Goal: Use online tool/utility: Utilize a website feature to perform a specific function

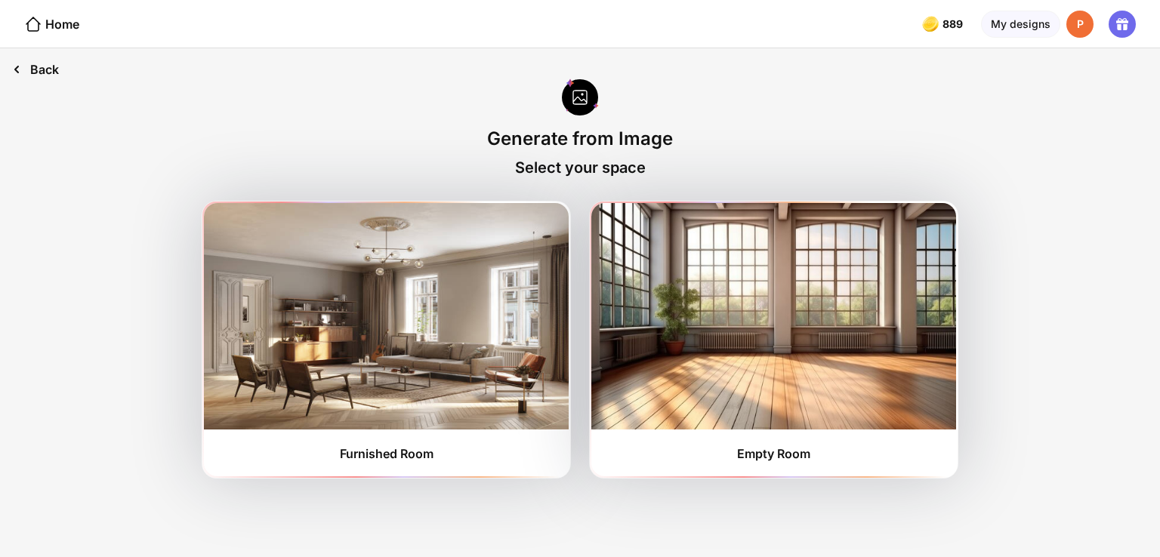
click at [11, 74] on icon at bounding box center [17, 69] width 18 height 18
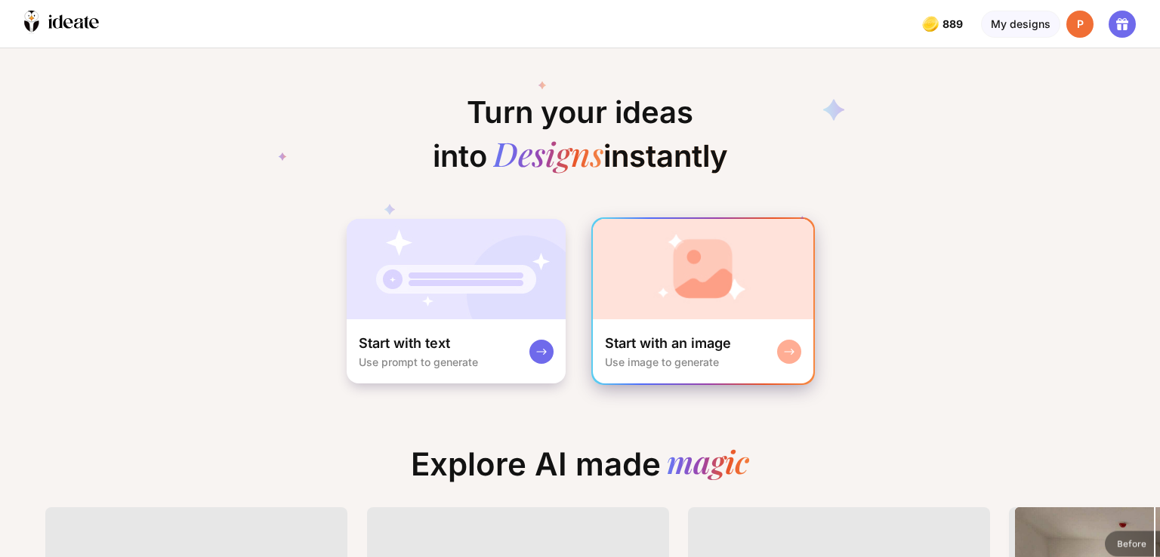
click at [695, 288] on img at bounding box center [703, 269] width 220 height 100
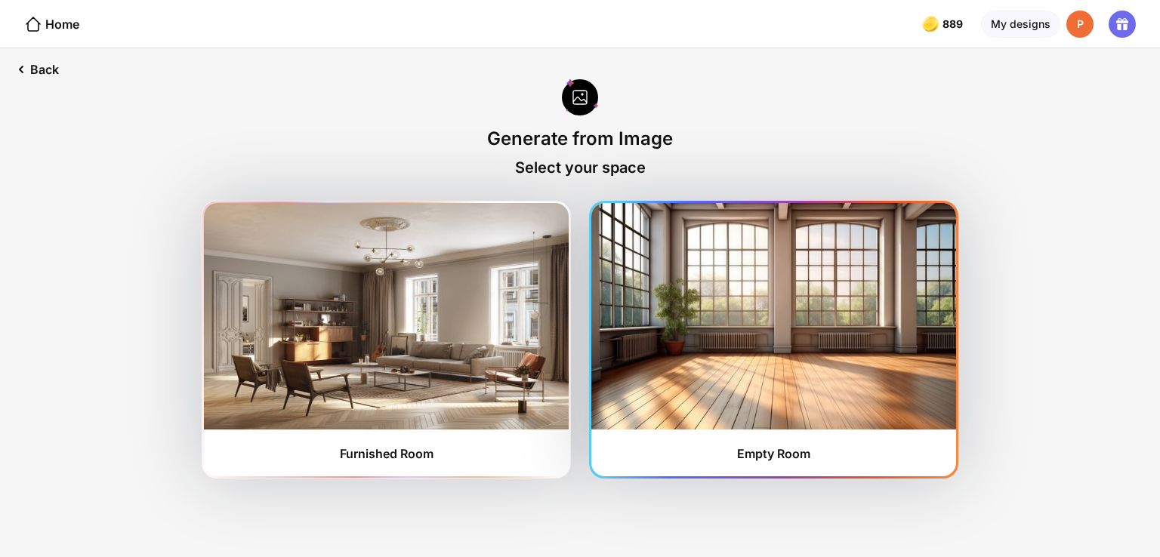
click at [762, 330] on img at bounding box center [773, 316] width 365 height 227
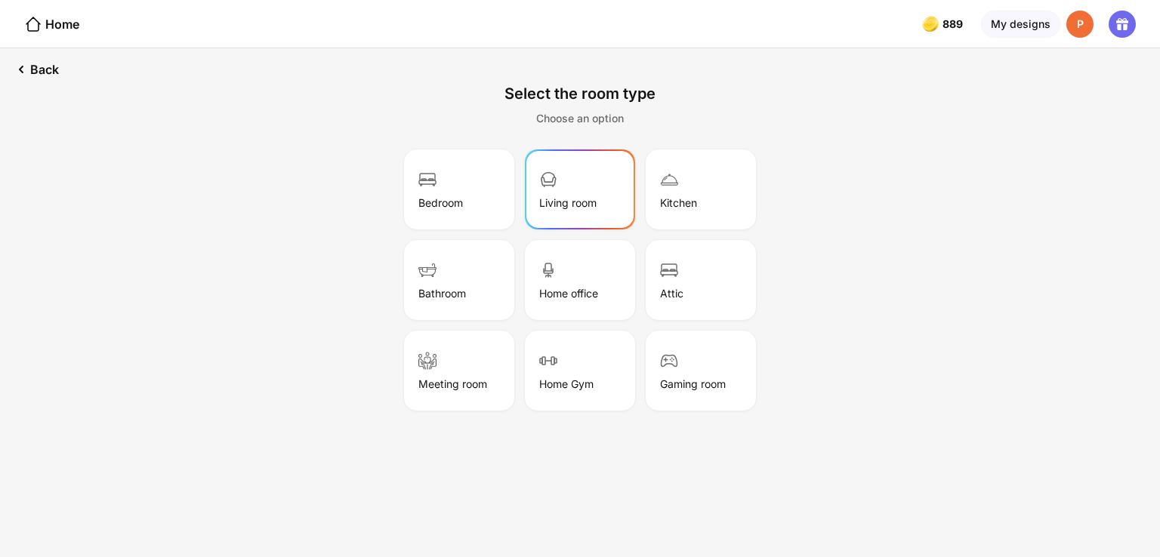
click at [542, 196] on div "Living room" at bounding box center [567, 202] width 57 height 13
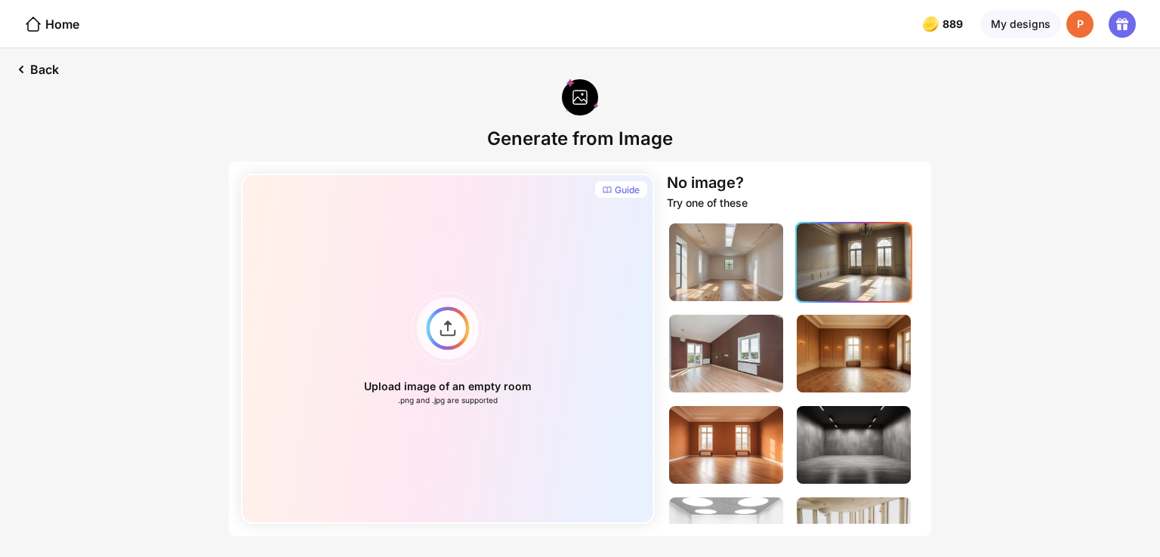
click at [819, 276] on img at bounding box center [854, 263] width 114 height 78
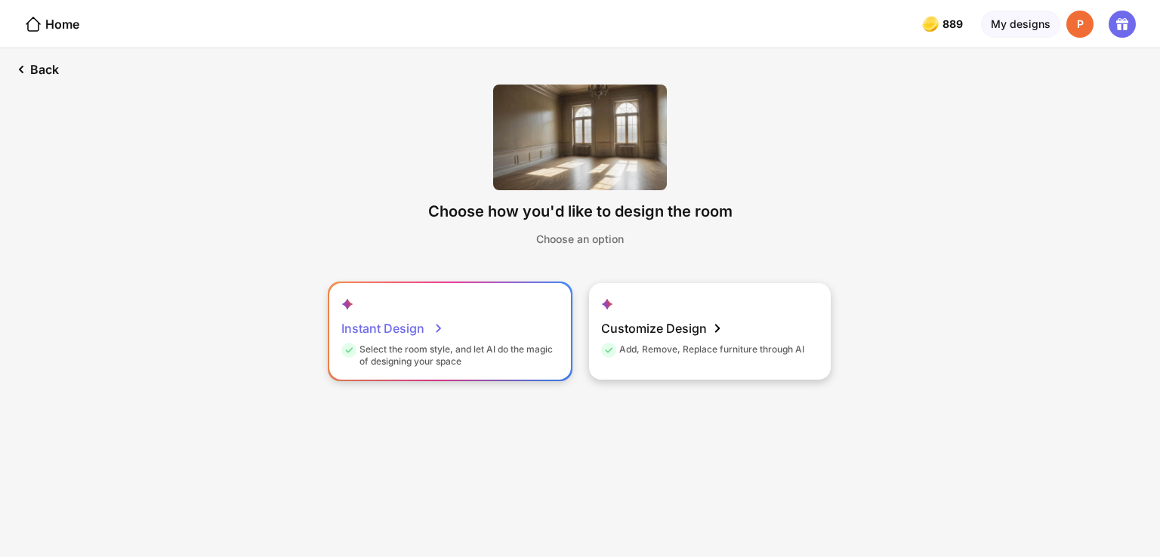
click at [409, 336] on div "Instant Design" at bounding box center [392, 328] width 103 height 30
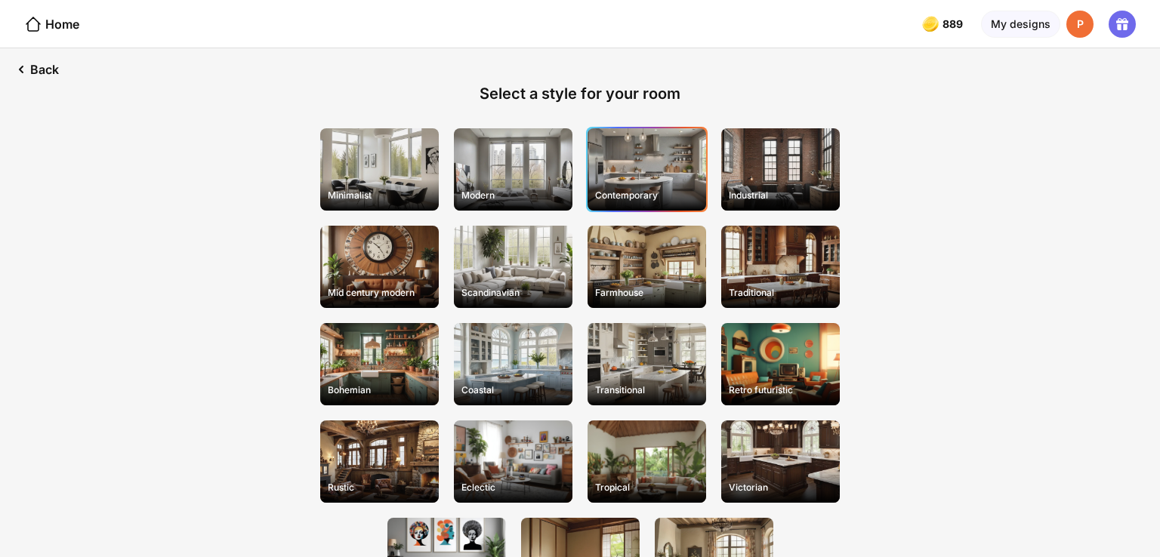
click at [658, 183] on div "Contemporary" at bounding box center [647, 194] width 116 height 23
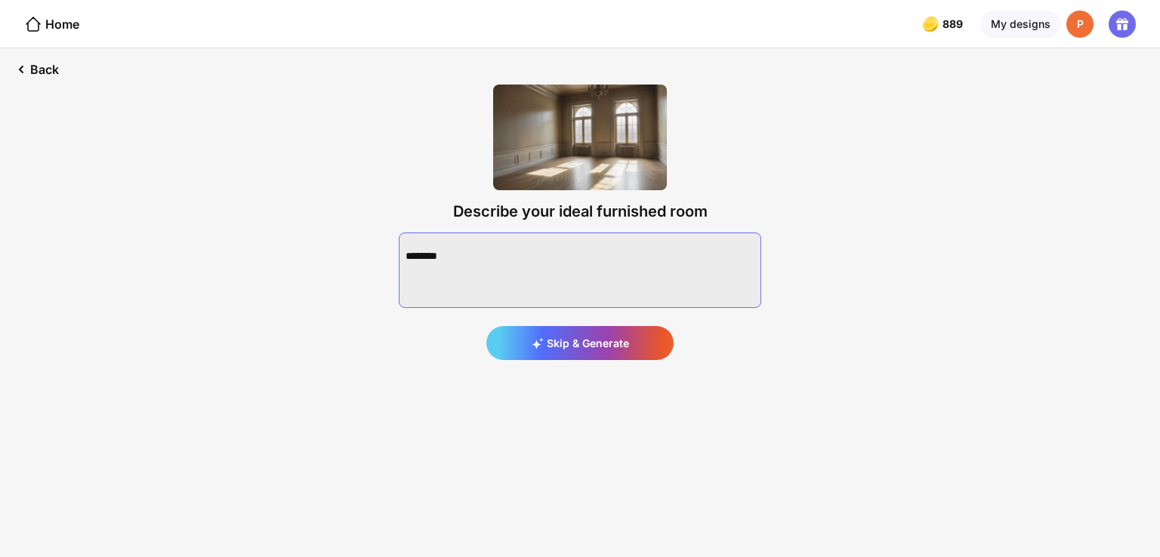
click at [514, 270] on textarea at bounding box center [580, 271] width 362 height 76
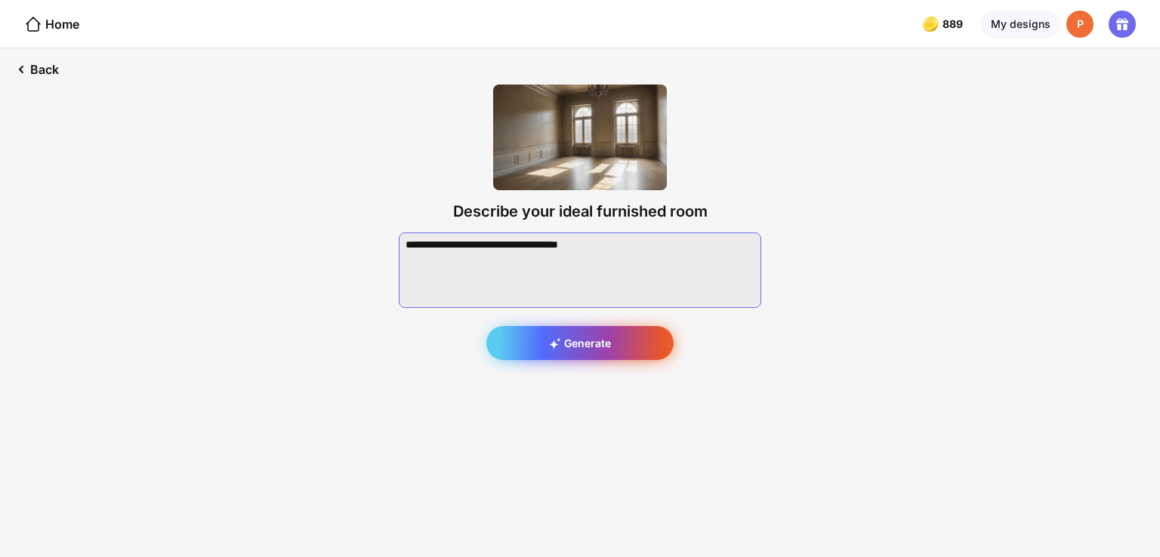
type textarea "**********"
click at [586, 352] on div "Generate" at bounding box center [579, 343] width 187 height 34
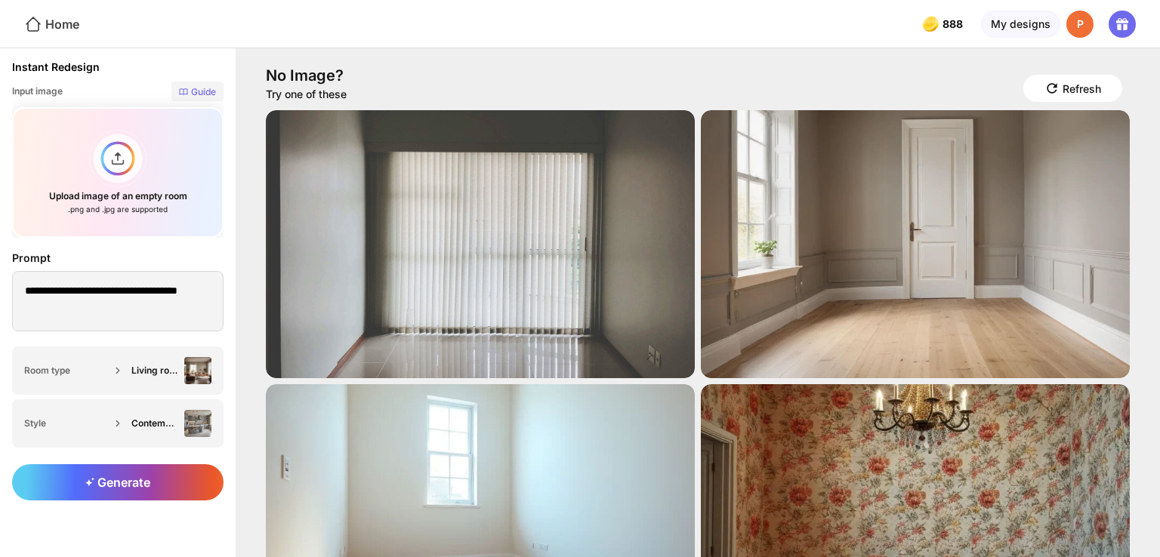
click at [51, 22] on div "Home" at bounding box center [51, 24] width 55 height 18
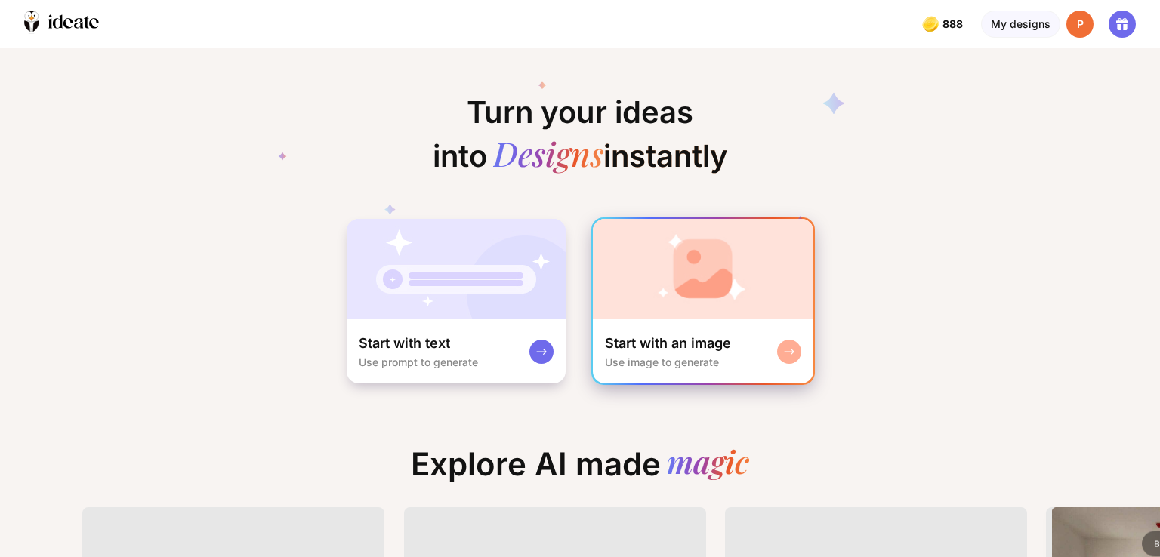
click at [691, 337] on div "Start with an image" at bounding box center [668, 344] width 126 height 18
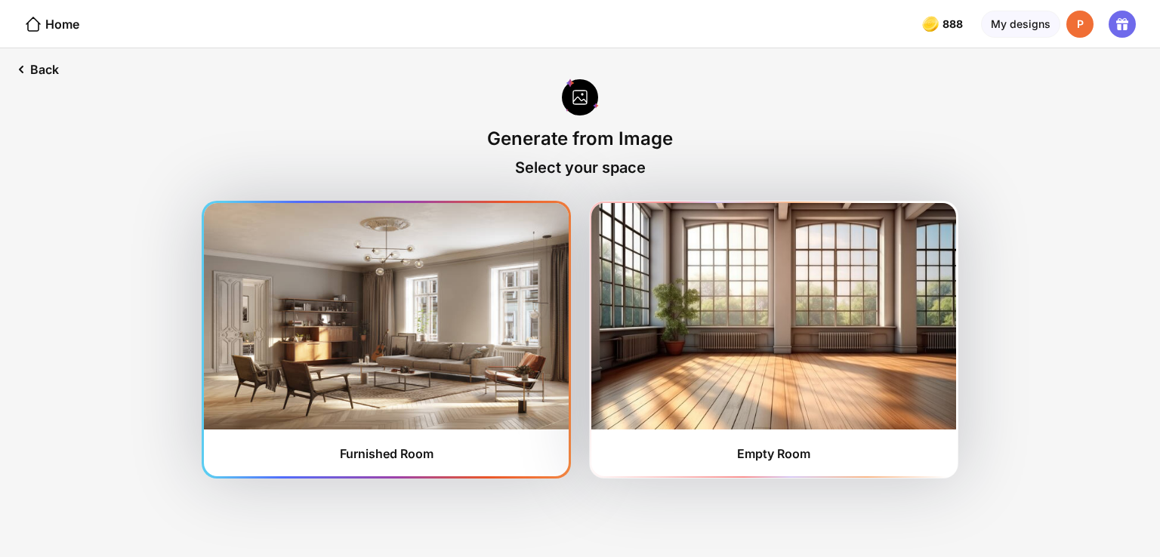
click at [427, 318] on img at bounding box center [386, 316] width 365 height 227
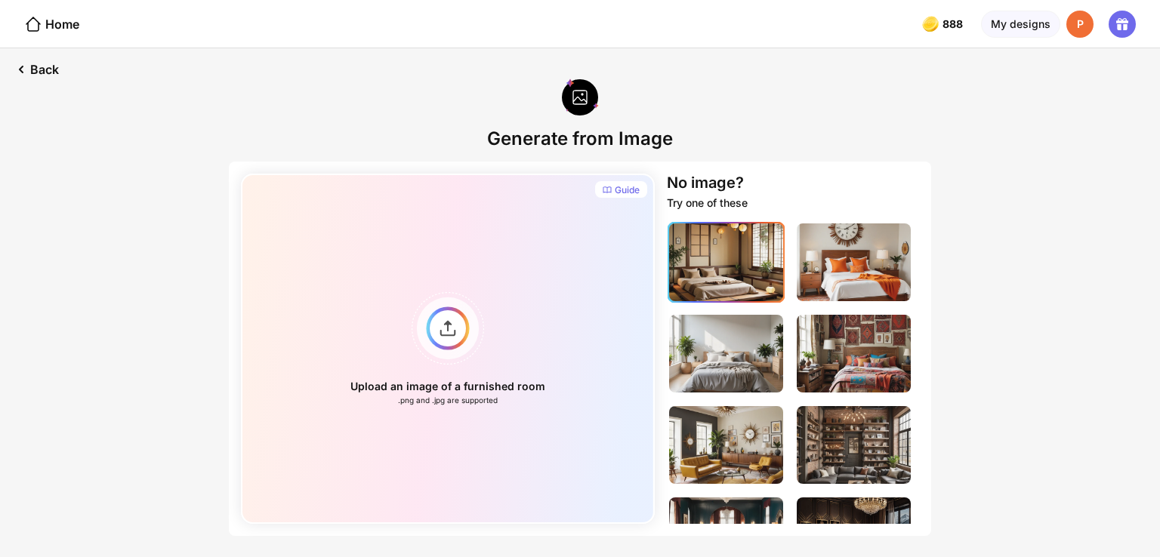
click at [770, 275] on img at bounding box center [726, 263] width 114 height 78
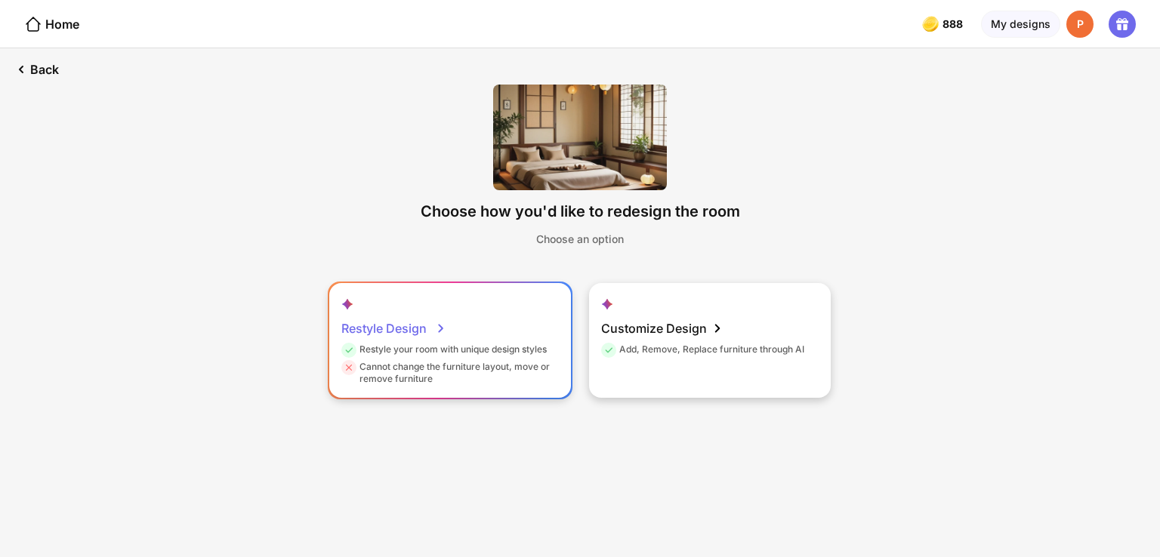
click at [425, 344] on div "Restyle your room with unique design styles" at bounding box center [443, 352] width 205 height 17
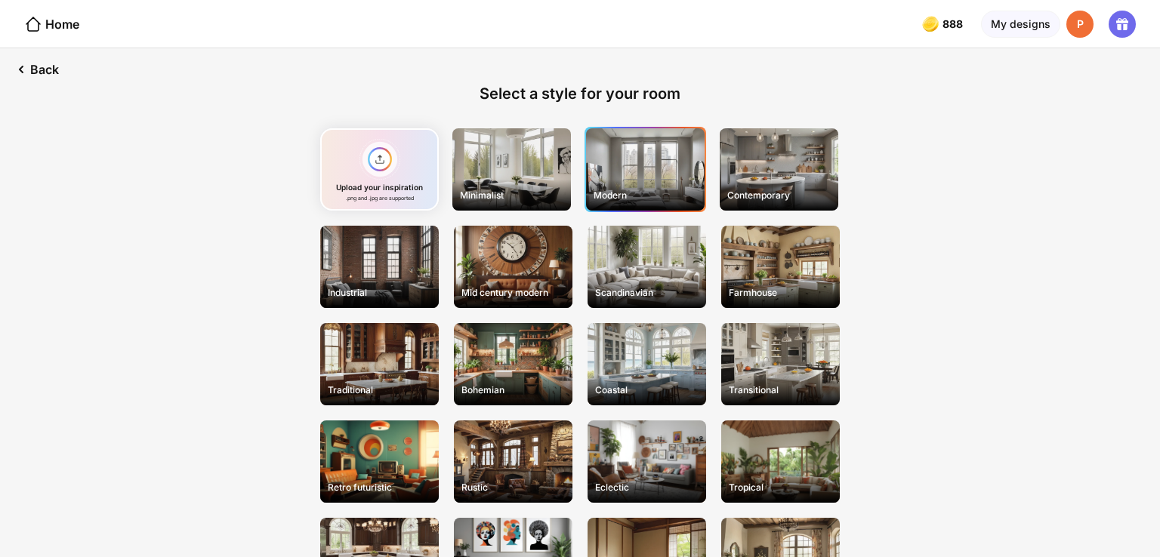
click at [600, 168] on div "Modern" at bounding box center [645, 169] width 119 height 82
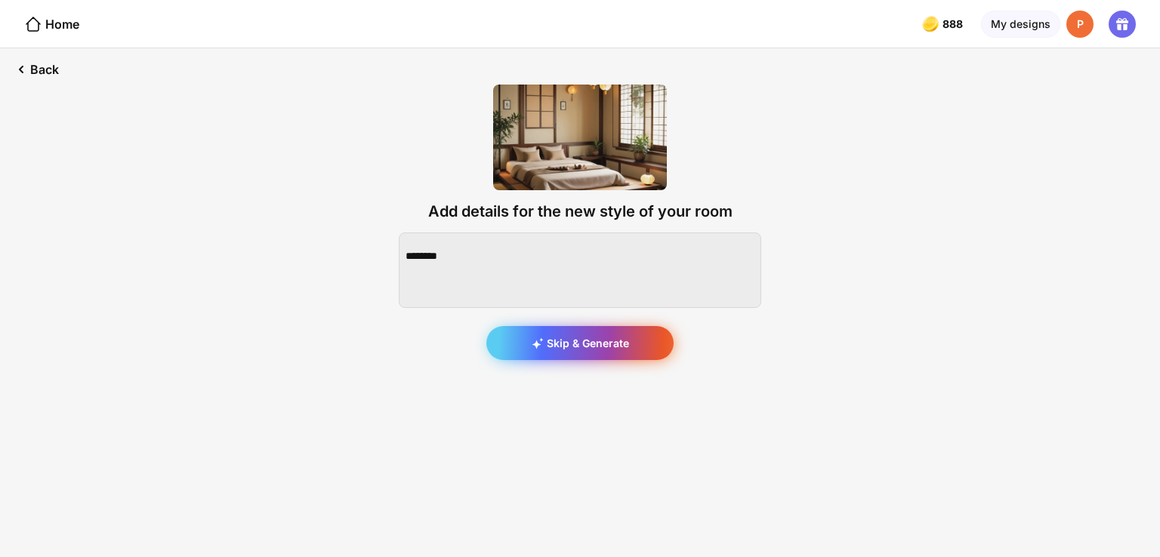
click at [550, 351] on div "Skip & Generate" at bounding box center [579, 343] width 187 height 34
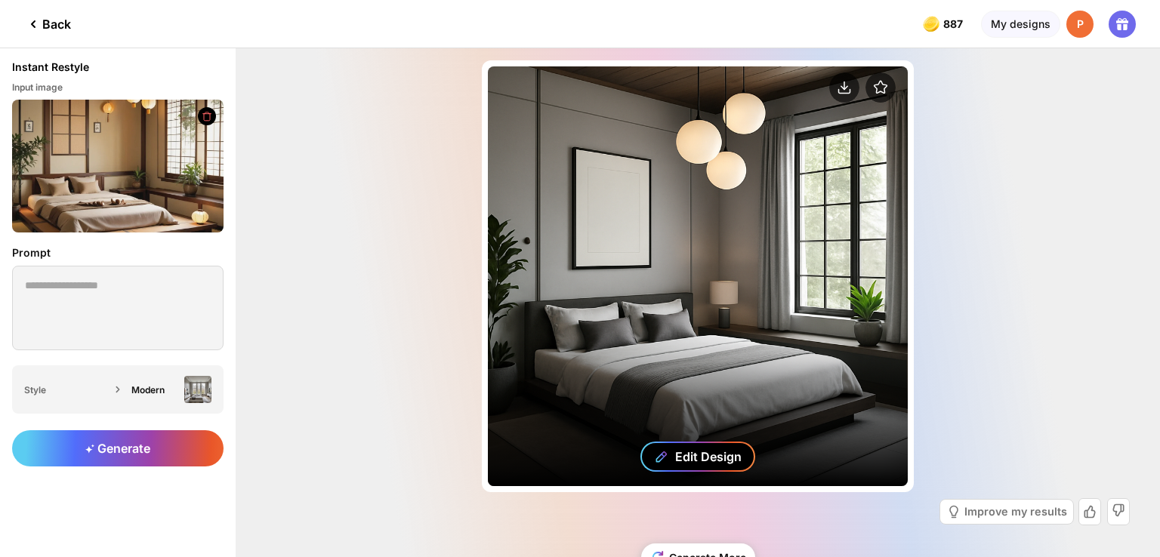
click at [662, 446] on div "Edit Design" at bounding box center [697, 457] width 115 height 30
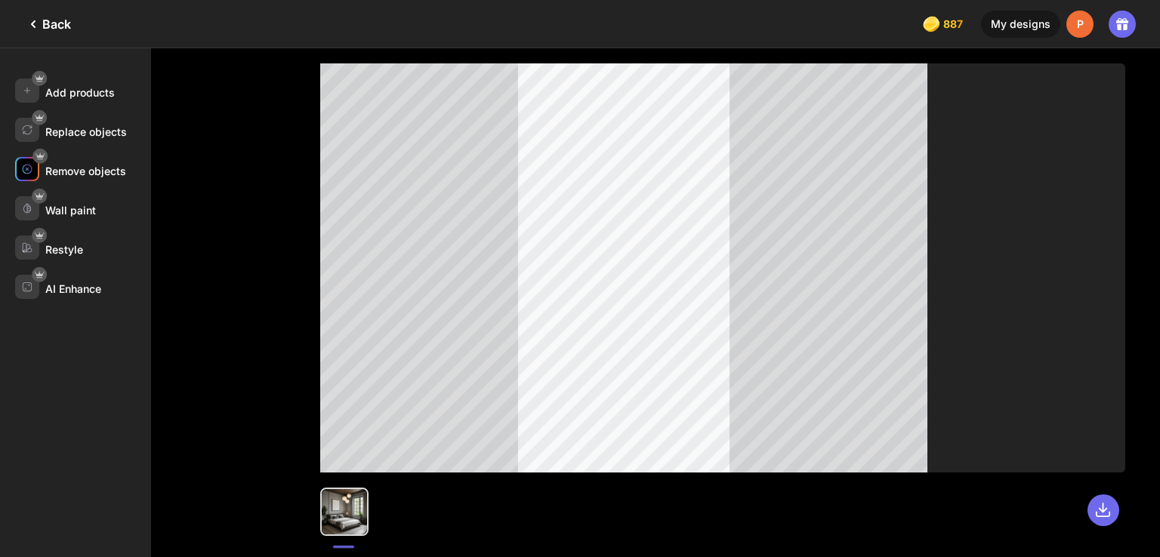
click at [33, 176] on div at bounding box center [27, 169] width 24 height 24
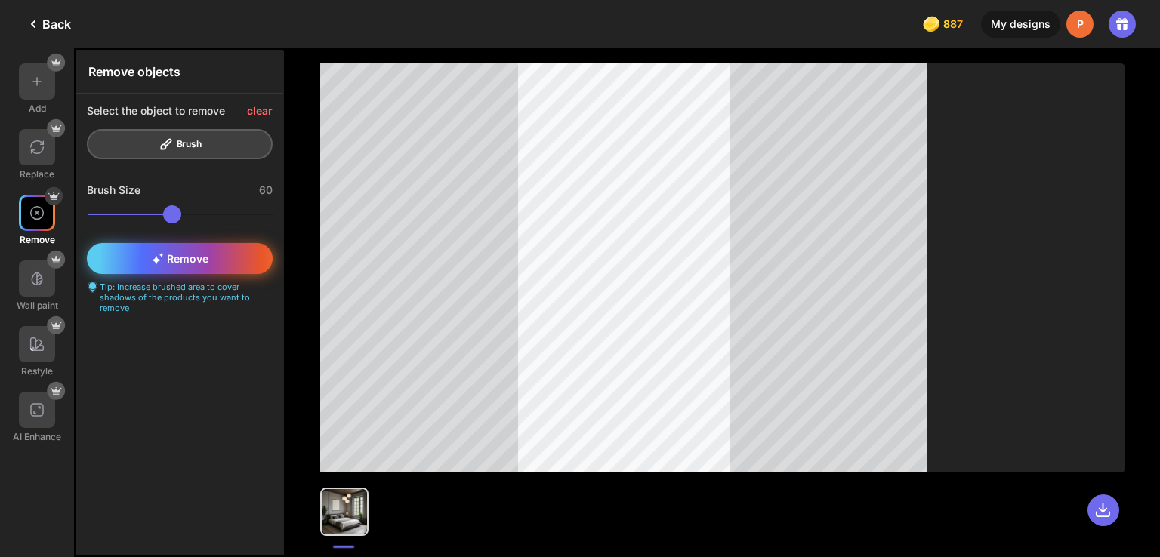
click at [201, 252] on span "Remove" at bounding box center [179, 258] width 57 height 13
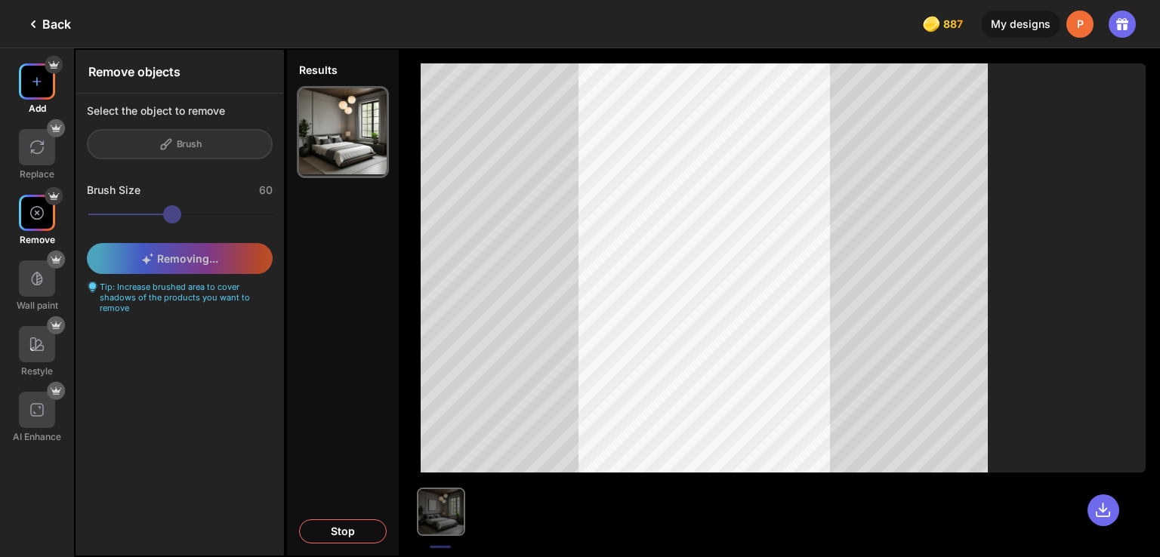
click at [42, 94] on div at bounding box center [37, 81] width 36 height 36
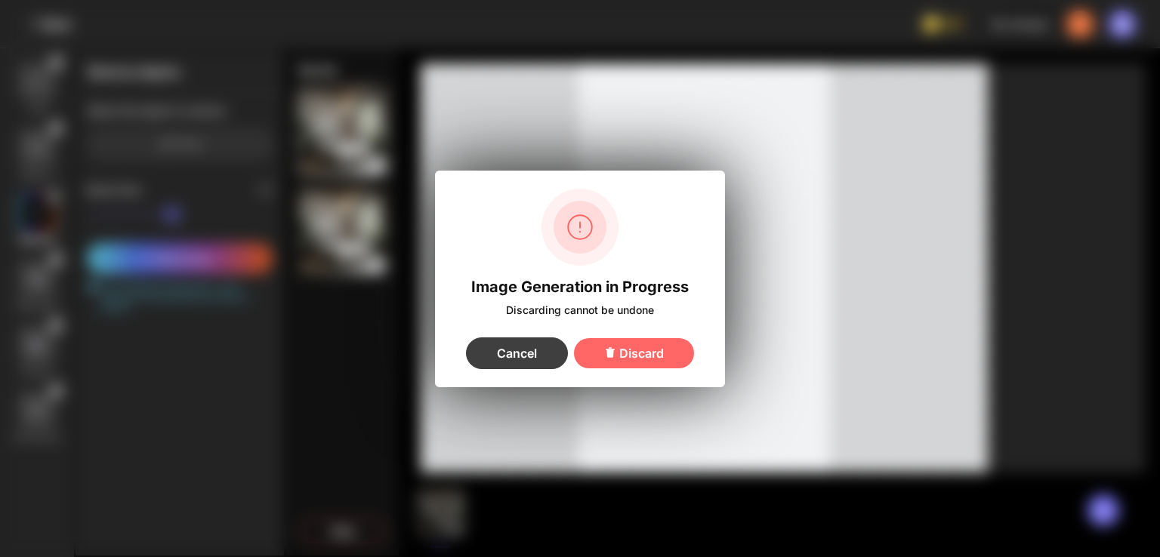
click at [547, 356] on div "Cancel" at bounding box center [517, 354] width 102 height 32
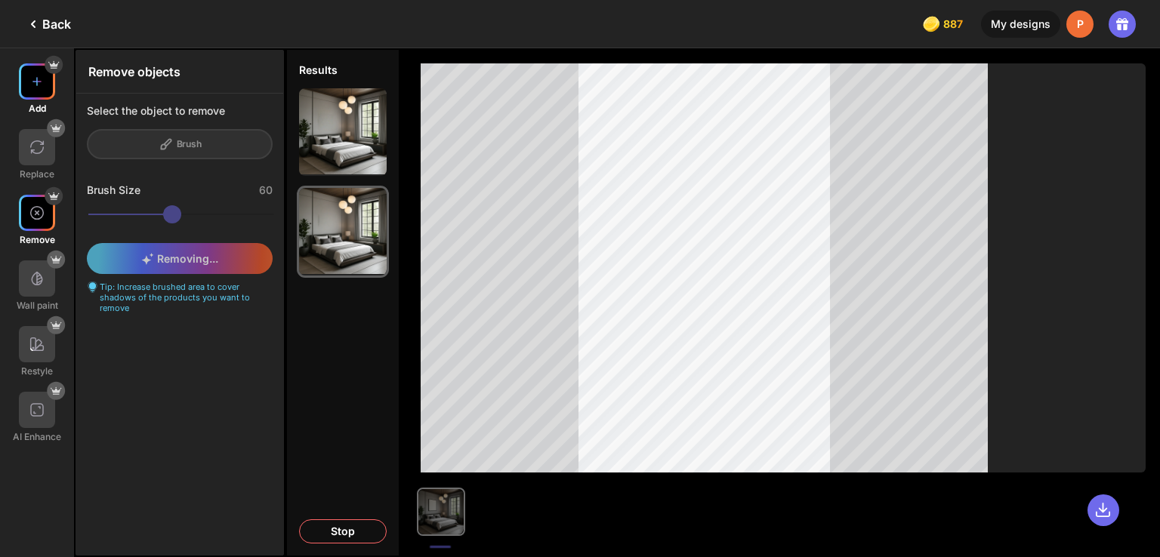
click at [33, 94] on div at bounding box center [37, 81] width 36 height 36
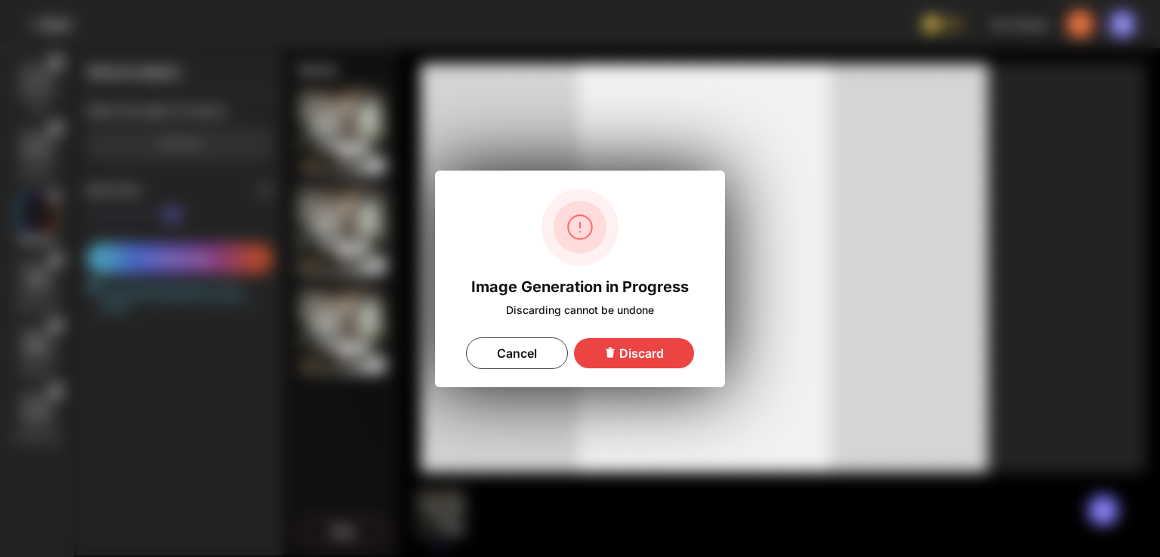
click at [632, 354] on div "Discard" at bounding box center [634, 353] width 120 height 30
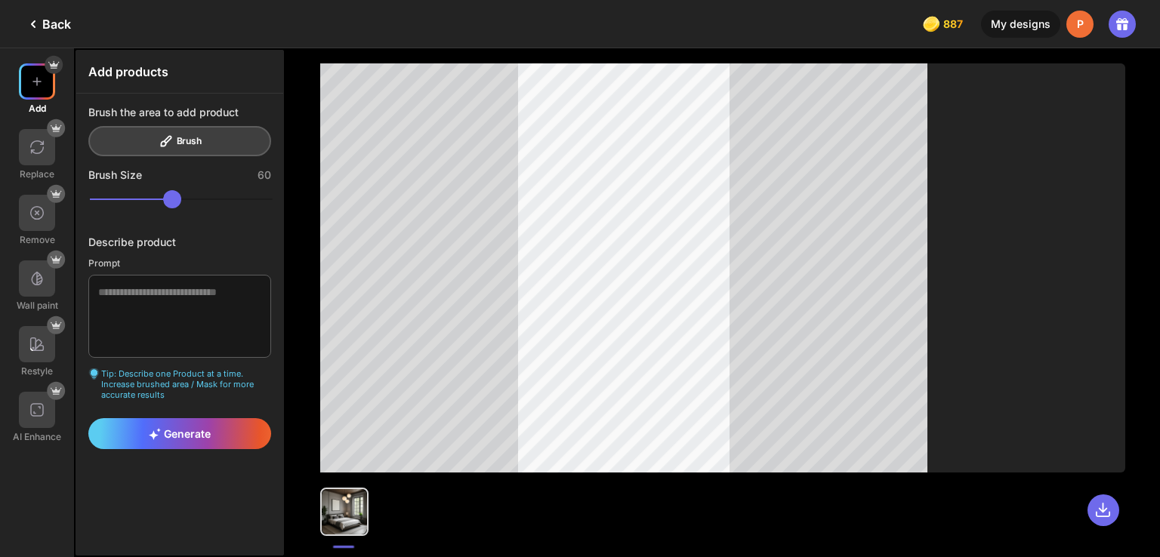
click at [50, 13] on div "Back" at bounding box center [35, 24] width 71 height 48
click at [50, 26] on div "Back" at bounding box center [47, 24] width 47 height 18
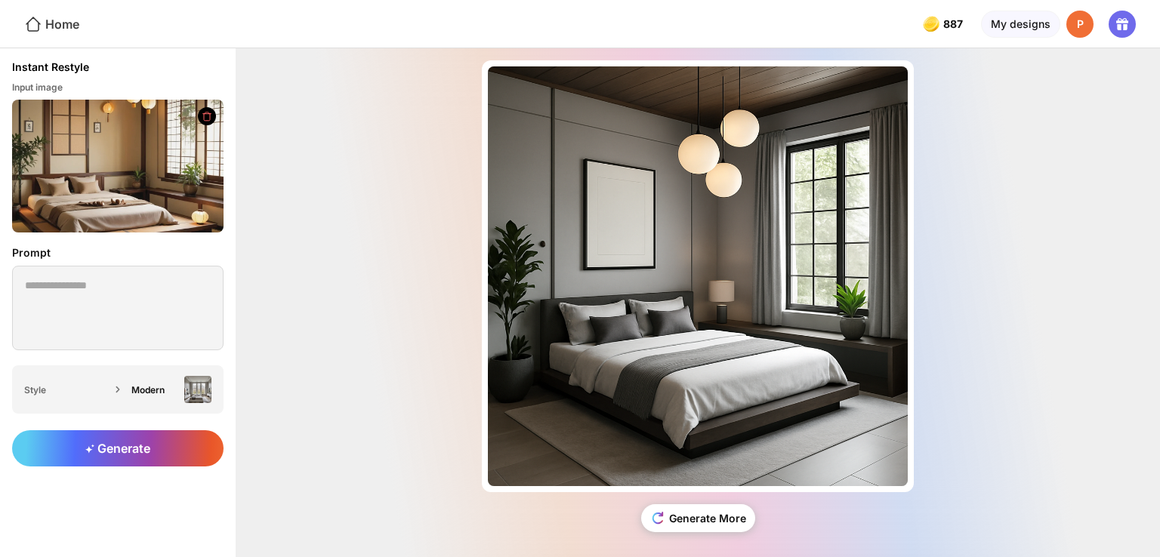
click at [47, 20] on div "Home" at bounding box center [51, 24] width 55 height 18
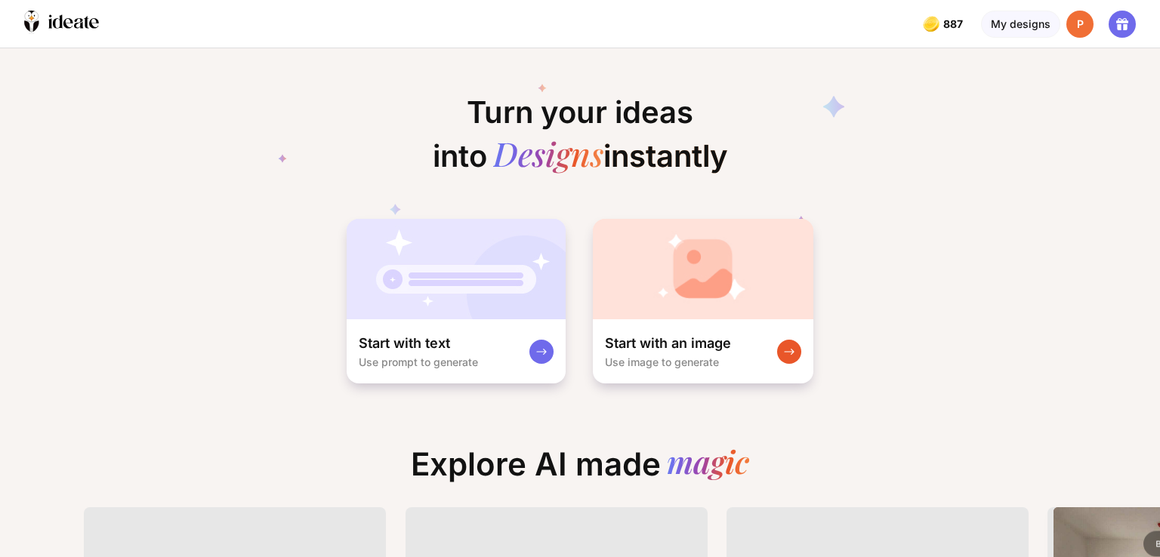
scroll to position [0, 37]
